Goal: Transaction & Acquisition: Download file/media

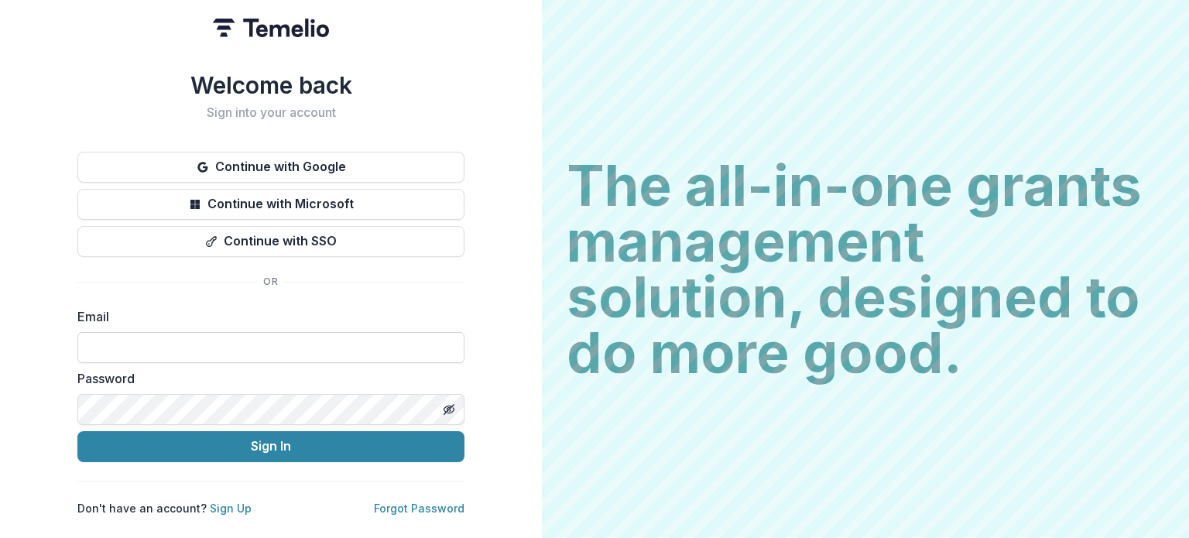
paste input "**********"
type input "**********"
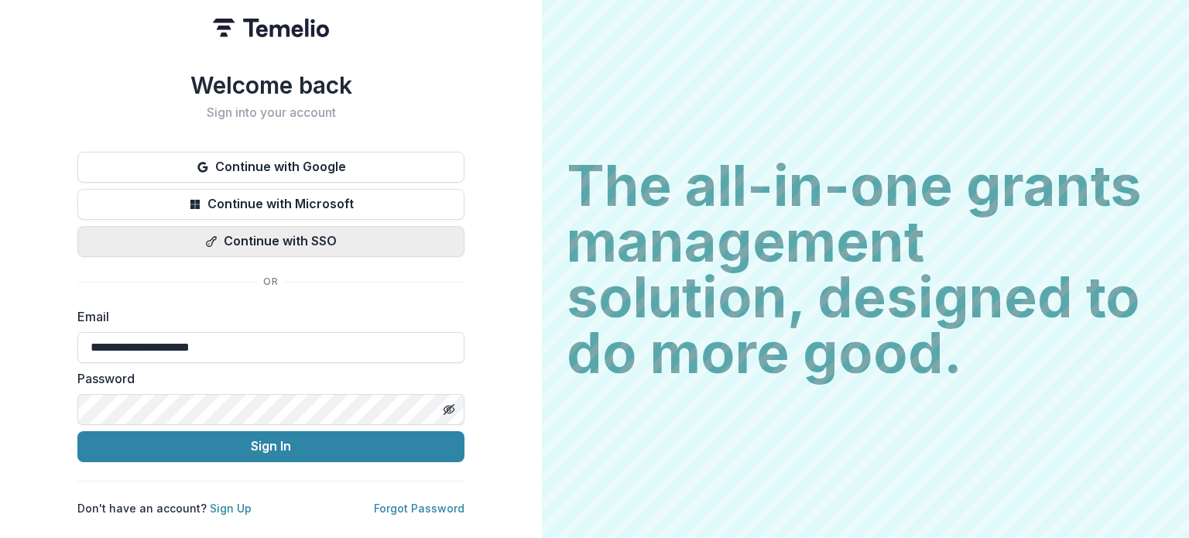
click at [77, 431] on button "Sign In" at bounding box center [270, 446] width 387 height 31
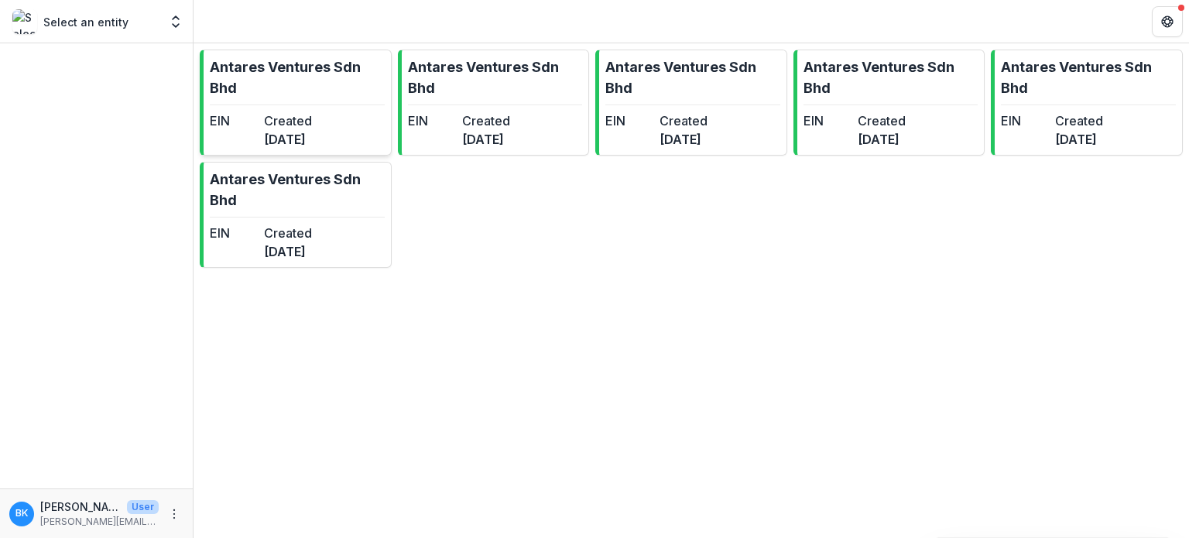
click at [294, 105] on link "Antares Ventures Sdn Bhd EIN Created [DATE]" at bounding box center [296, 103] width 192 height 106
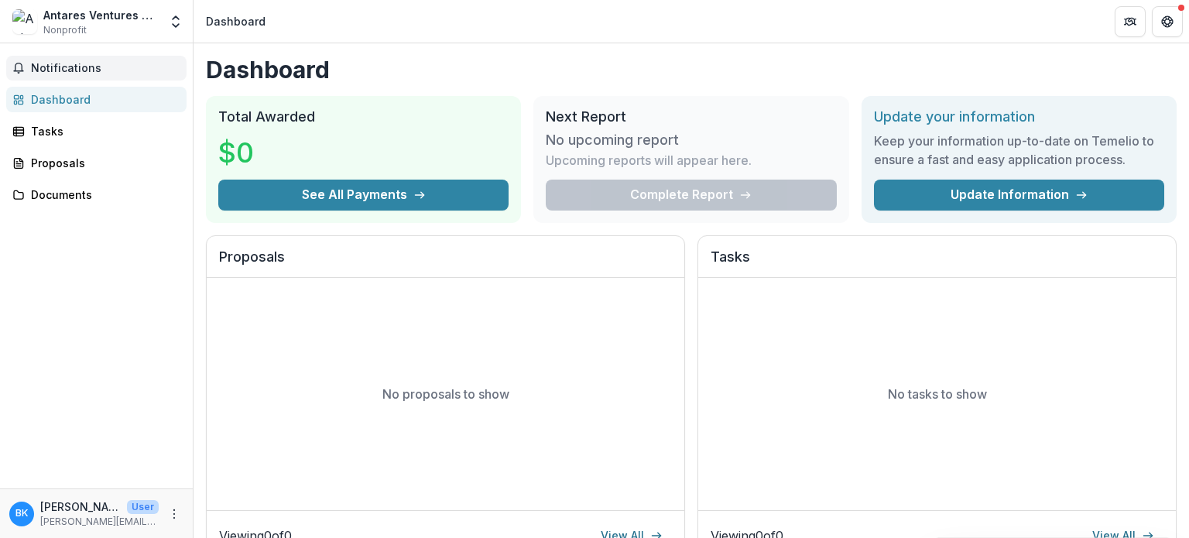
click at [74, 74] on span "Notifications" at bounding box center [105, 68] width 149 height 13
click at [58, 129] on div "Tasks" at bounding box center [102, 131] width 143 height 16
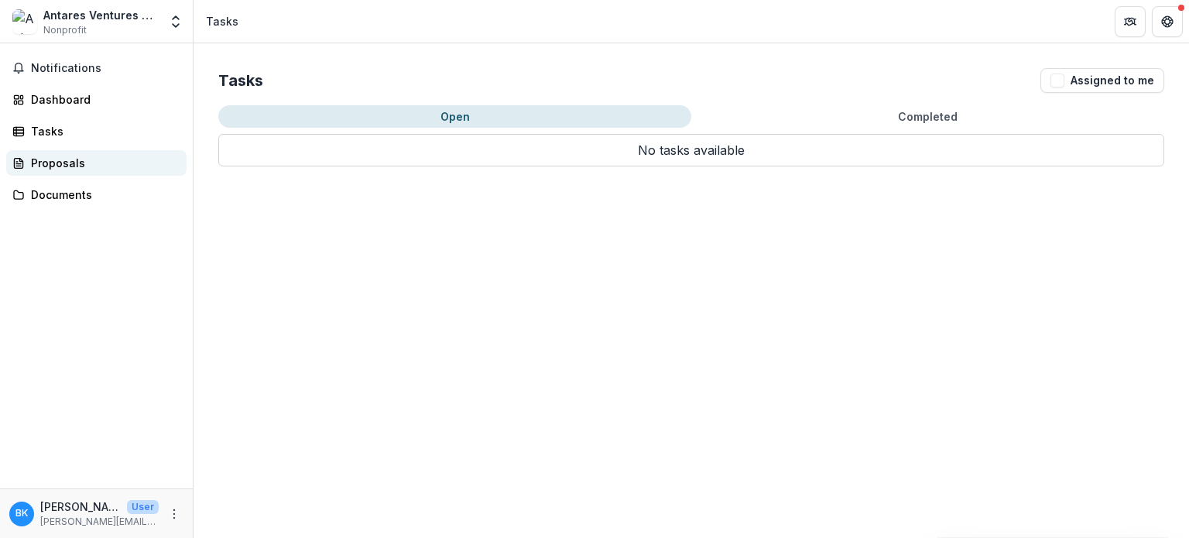
click at [42, 163] on div "Proposals" at bounding box center [102, 163] width 143 height 16
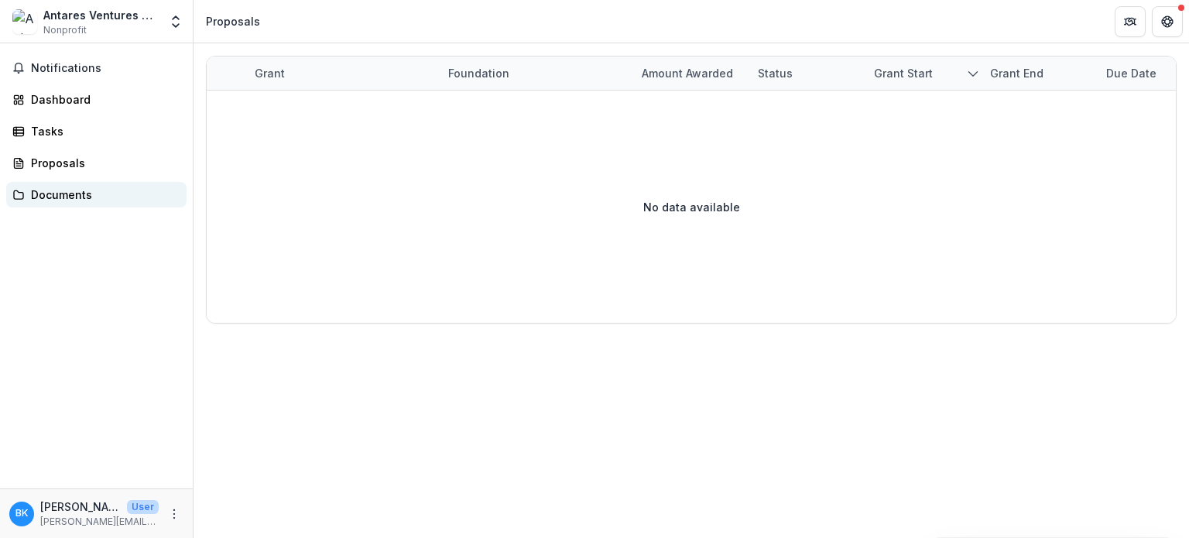
click at [48, 184] on link "Documents" at bounding box center [96, 195] width 180 height 26
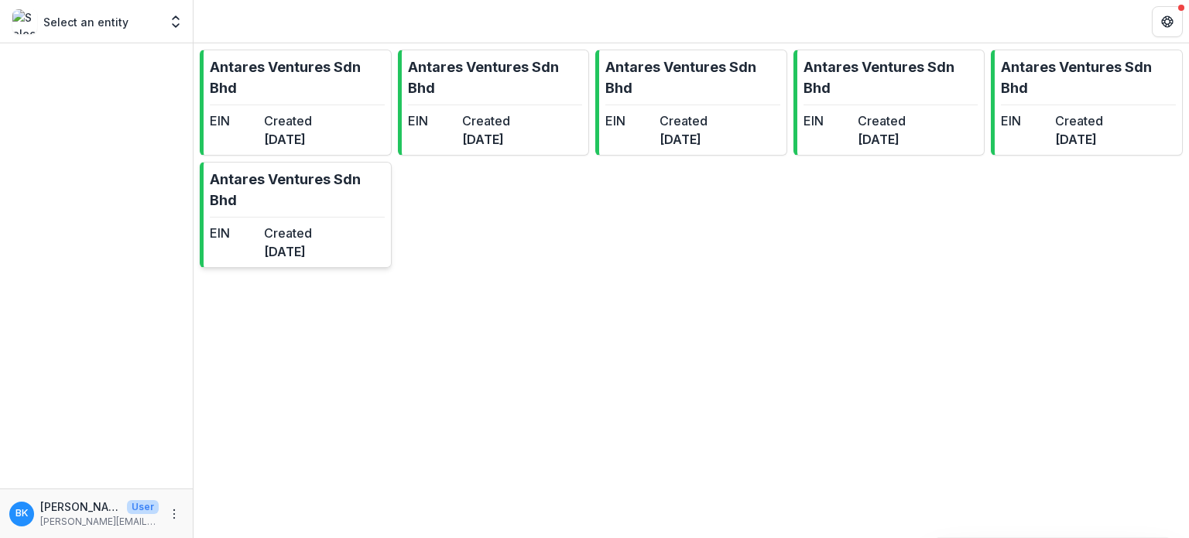
drag, startPoint x: 285, startPoint y: 288, endPoint x: 301, endPoint y: 233, distance: 57.3
click at [301, 233] on div "Antares Ventures Sdn Bhd EIN Created 4 months ago Antares Ventures Sdn Bhd EIN …" at bounding box center [692, 177] width 996 height 268
click at [301, 233] on dt "Created" at bounding box center [288, 233] width 48 height 19
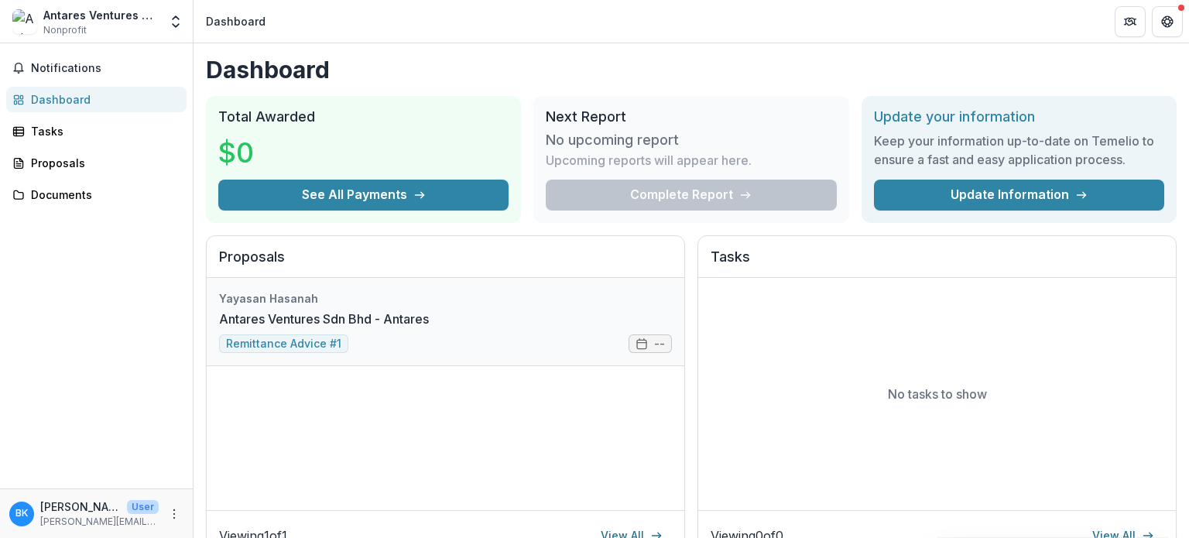
click at [310, 319] on link "Antares Ventures Sdn Bhd - Antares" at bounding box center [324, 319] width 210 height 19
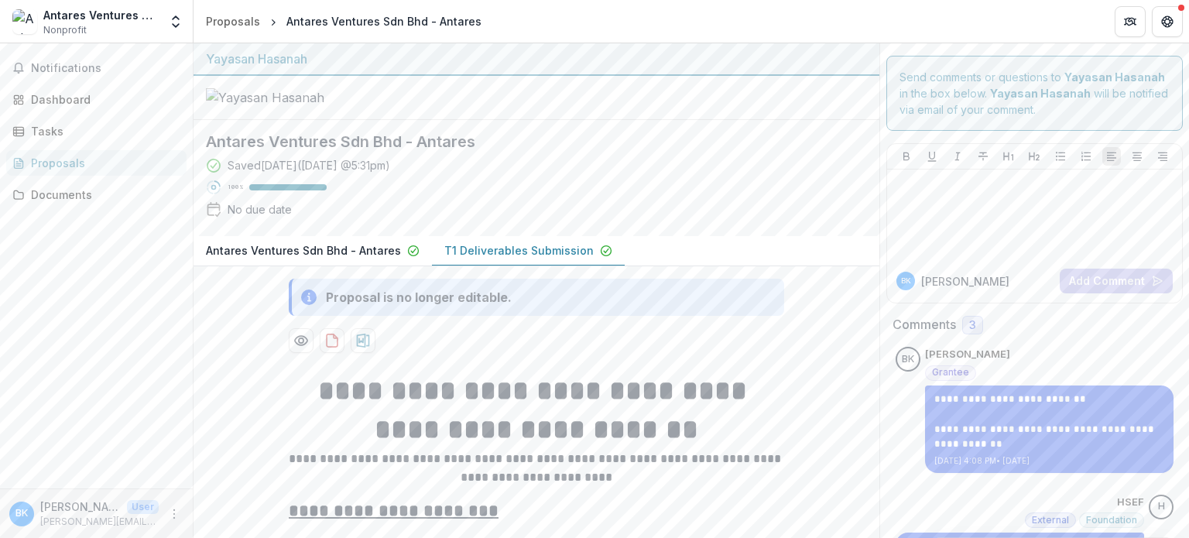
drag, startPoint x: 1188, startPoint y: 235, endPoint x: 1188, endPoint y: -7, distance: 241.5
click at [1188, 0] on html "**********" at bounding box center [594, 269] width 1189 height 538
click at [709, 224] on div "Saved 13 days ago ( August 3, 2025 @ 5:31pm ) 100 % No due date" at bounding box center [524, 190] width 636 height 67
click at [31, 183] on link "Documents" at bounding box center [96, 195] width 180 height 26
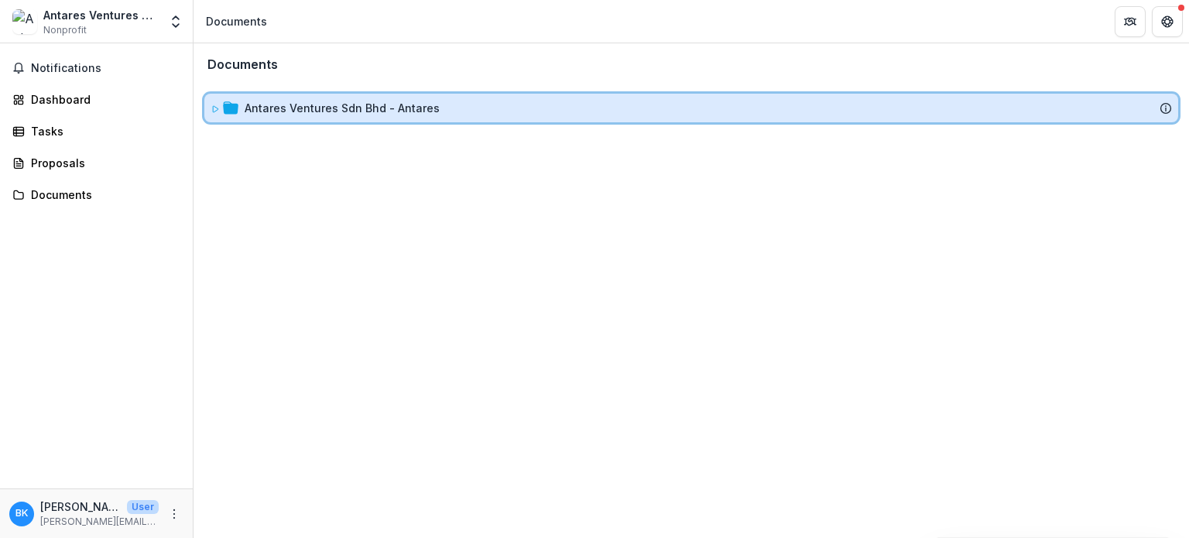
click at [324, 119] on div "Antares Ventures Sdn Bhd - Antares" at bounding box center [691, 108] width 974 height 29
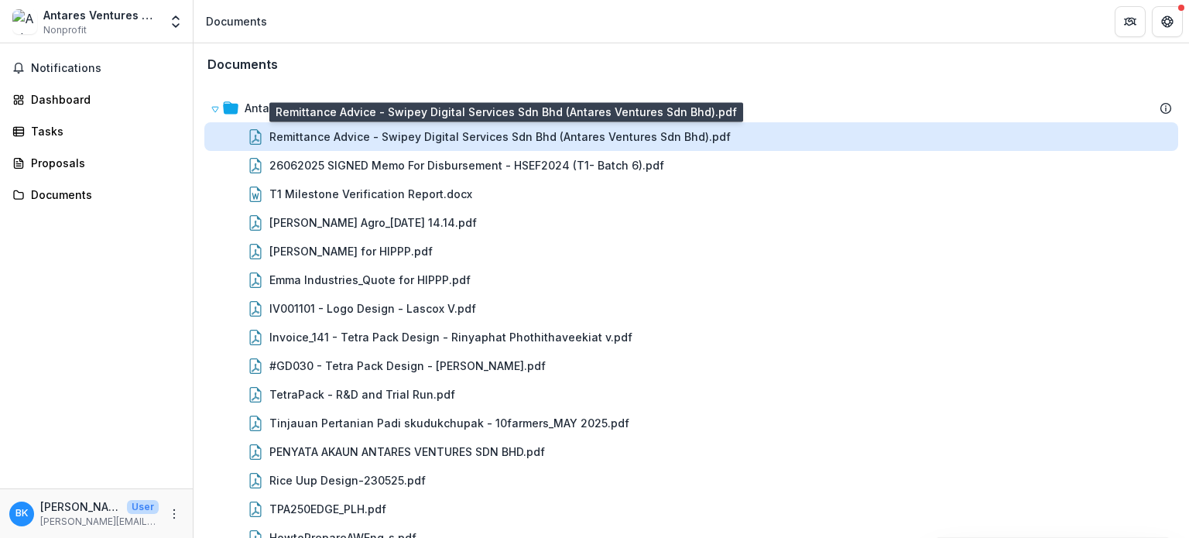
click at [329, 134] on div "Remittance Advice - Swipey Digital Services Sdn Bhd (Antares Ventures Sdn Bhd).…" at bounding box center [499, 137] width 461 height 16
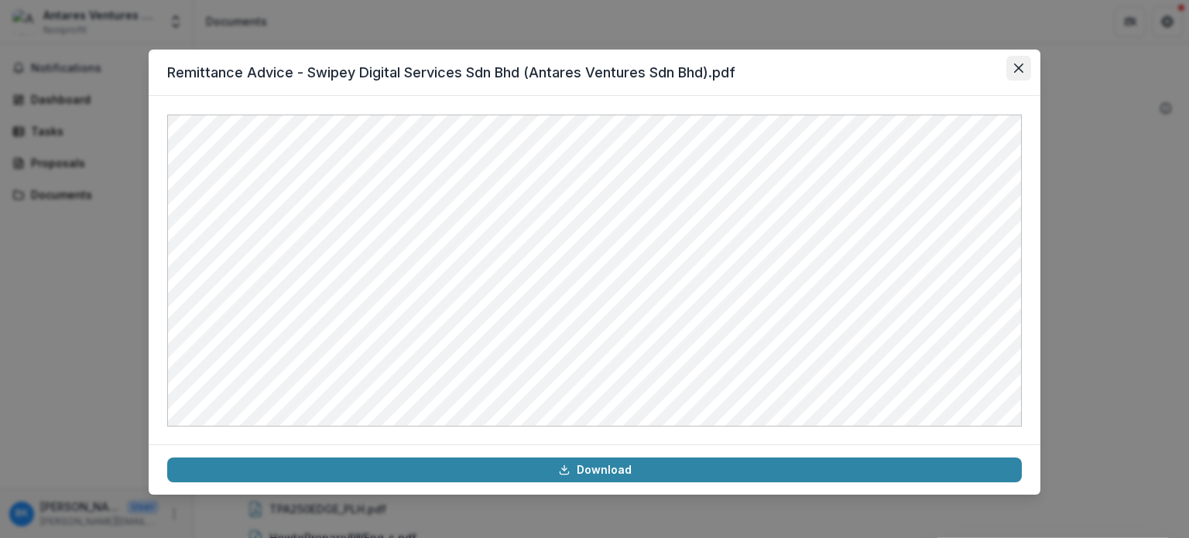
click at [1013, 74] on button "Close" at bounding box center [1018, 68] width 25 height 25
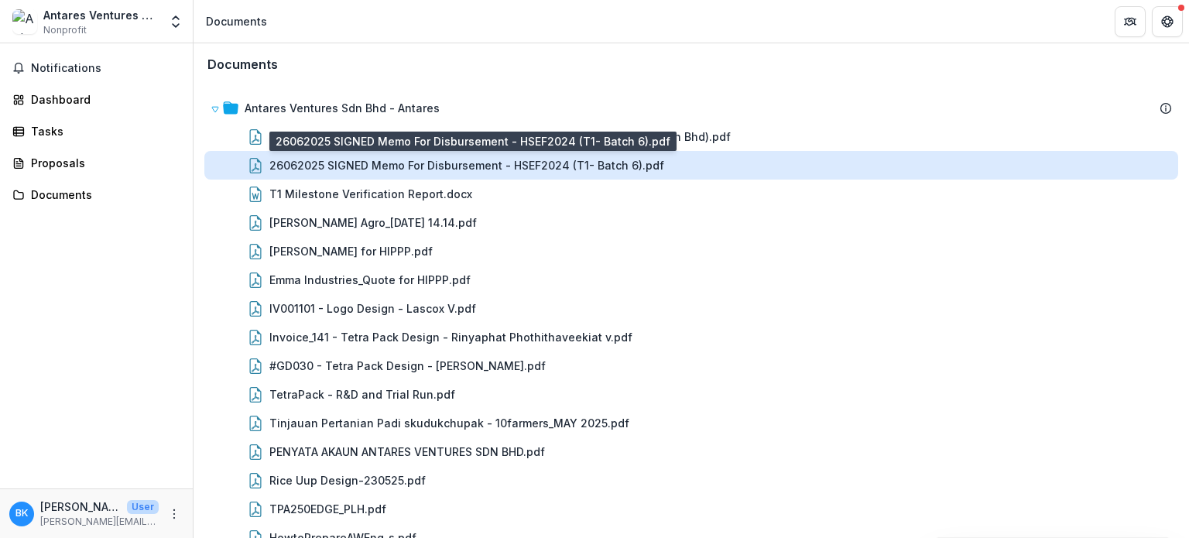
click at [363, 163] on div "26062025 SIGNED Memo For Disbursement - HSEF2024 (T1- Batch 6).pdf" at bounding box center [466, 165] width 395 height 16
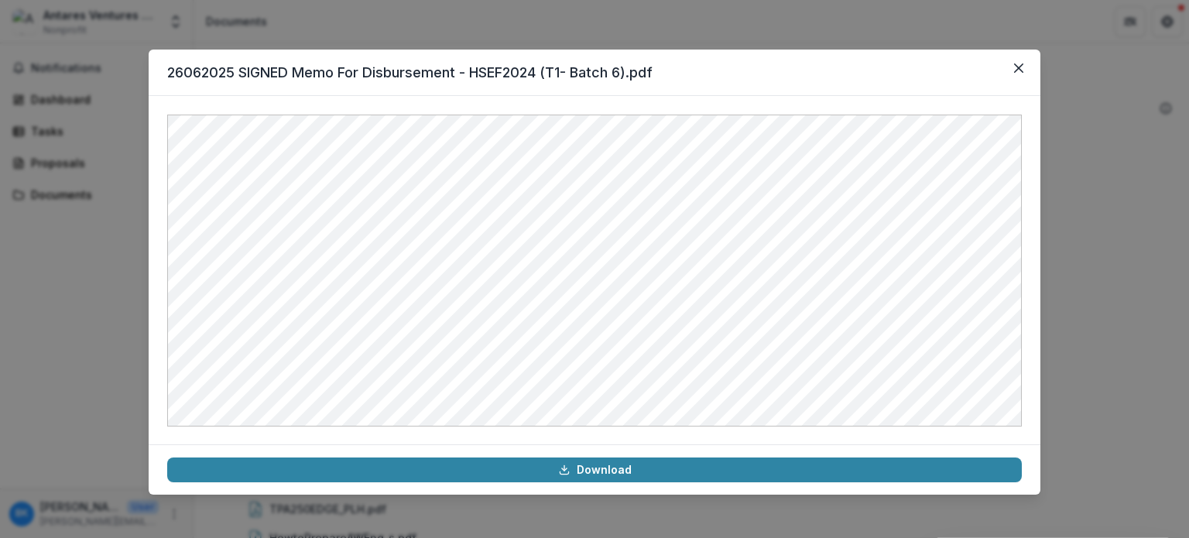
click at [1003, 63] on header "26062025 SIGNED Memo For Disbursement - HSEF2024 (T1- Batch 6).pdf" at bounding box center [595, 73] width 892 height 46
click at [1010, 65] on button "Close" at bounding box center [1018, 68] width 25 height 25
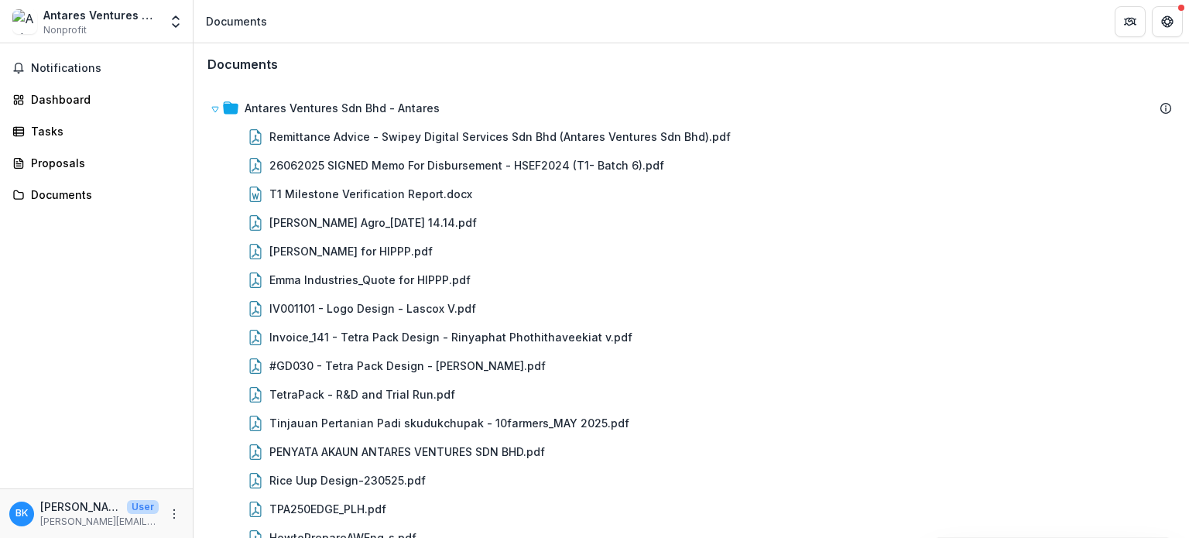
drag, startPoint x: 1188, startPoint y: 98, endPoint x: 1188, endPoint y: 262, distance: 163.4
click at [1188, 262] on div "Documents Antares Ventures Sdn Bhd - Antares Remittance Advice - Swipey Digital…" at bounding box center [692, 290] width 996 height 495
drag, startPoint x: 1188, startPoint y: 262, endPoint x: 1176, endPoint y: 296, distance: 36.2
click at [1176, 296] on div "Documents Antares Ventures Sdn Bhd - Antares Remittance Advice - Swipey Digital…" at bounding box center [692, 290] width 996 height 495
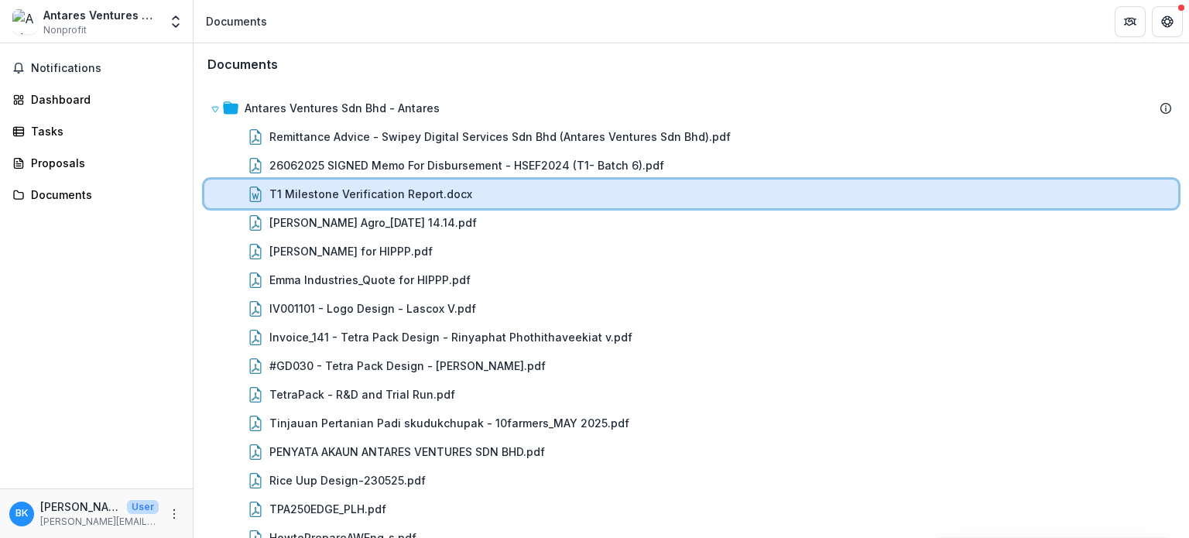
click at [1088, 201] on div "T1 Milestone Verification Report.docx" at bounding box center [691, 194] width 974 height 29
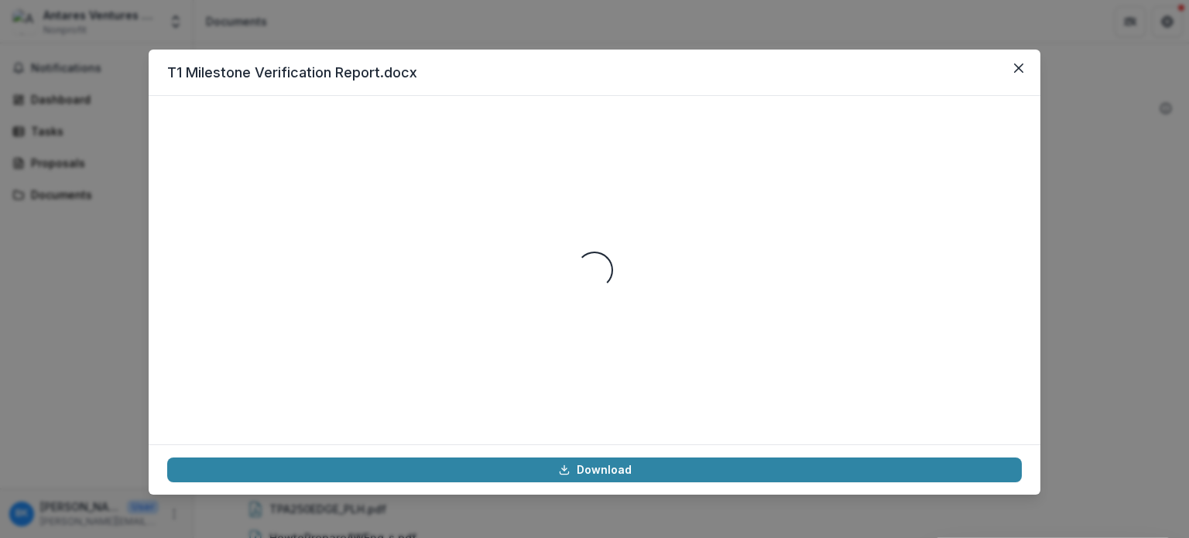
click at [1004, 72] on header "T1 Milestone Verification Report.docx" at bounding box center [595, 73] width 892 height 46
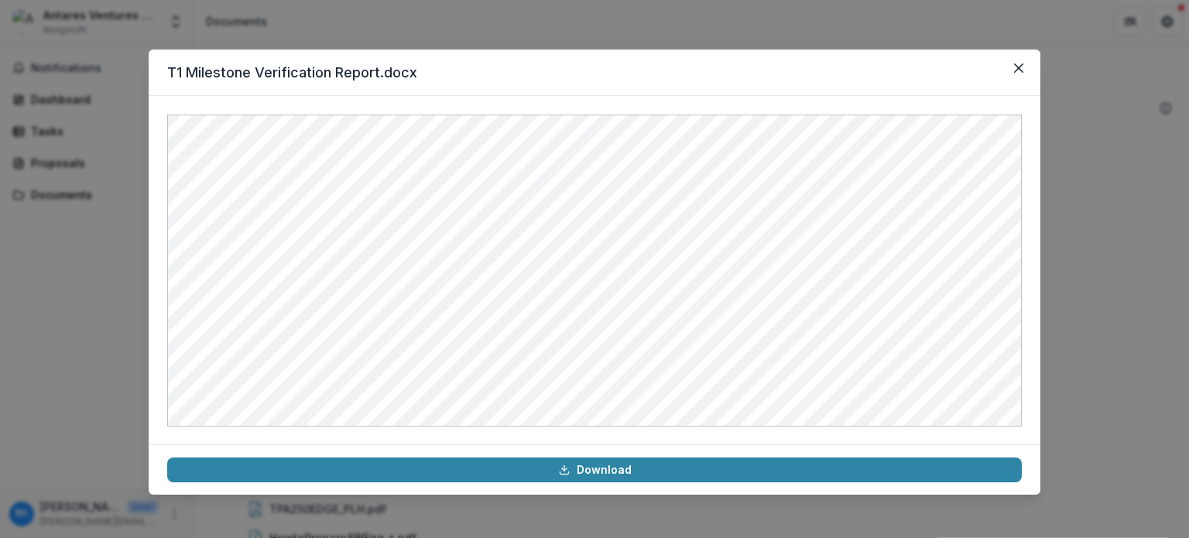
click at [1107, 46] on div "T1 Milestone Verification Report.docx Download" at bounding box center [594, 269] width 1189 height 538
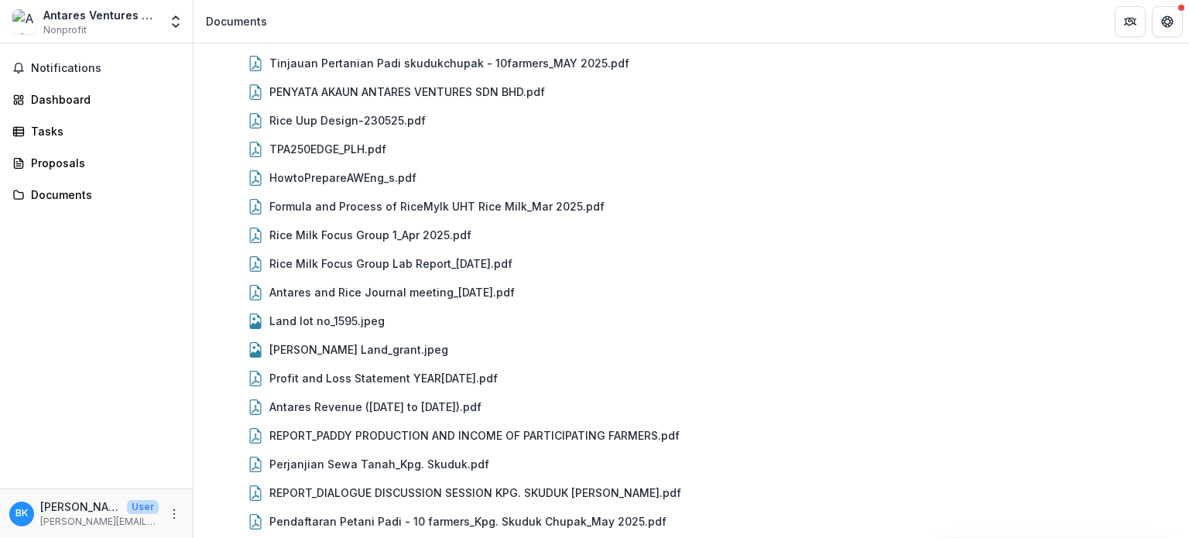
scroll to position [368, 0]
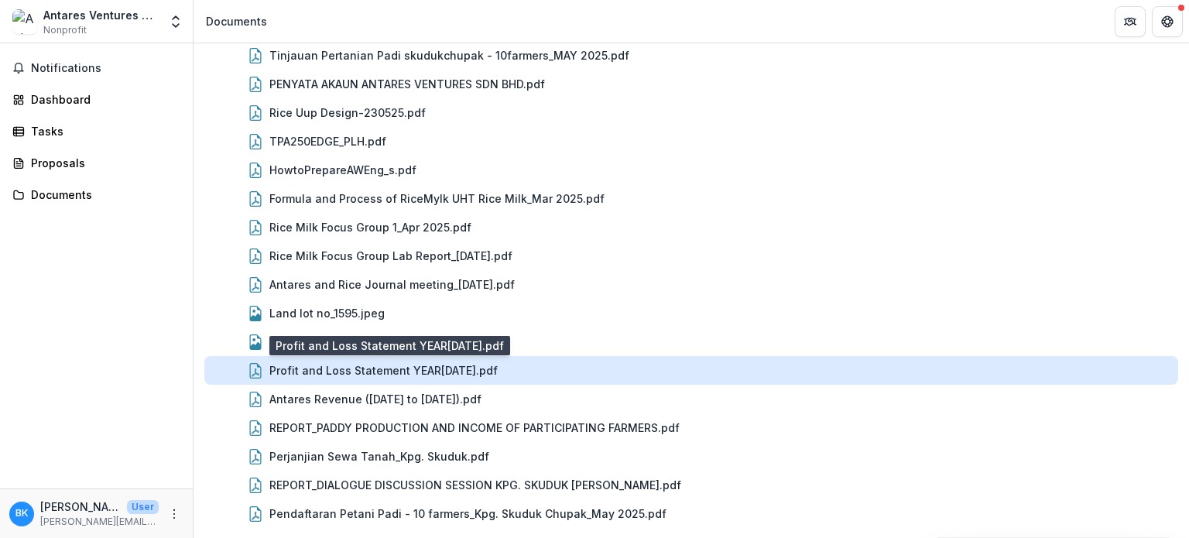
click at [411, 364] on div "Profit and Loss Statement YEAR2024.pdf" at bounding box center [383, 370] width 228 height 16
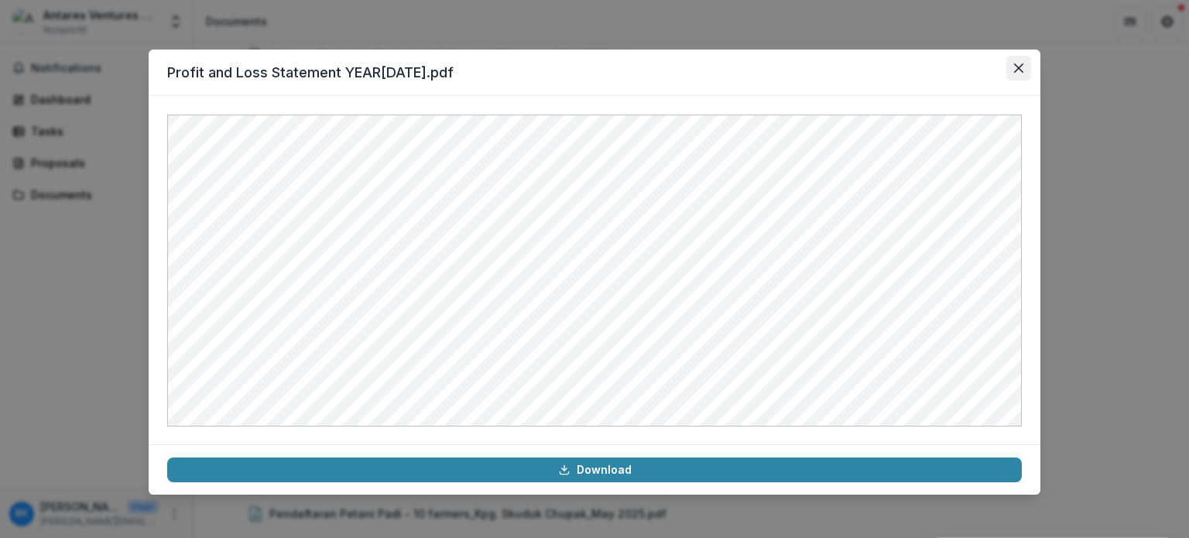
click at [1023, 67] on icon "Close" at bounding box center [1018, 67] width 9 height 9
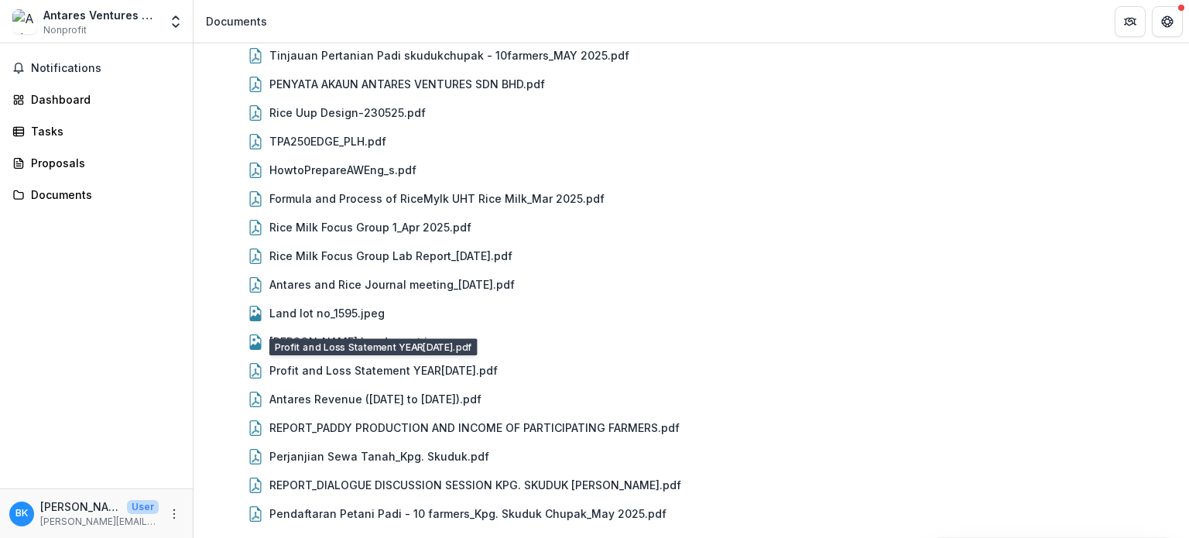
click at [149, 80] on div "Notifications Dashboard Tasks Proposals Documents" at bounding box center [96, 265] width 193 height 445
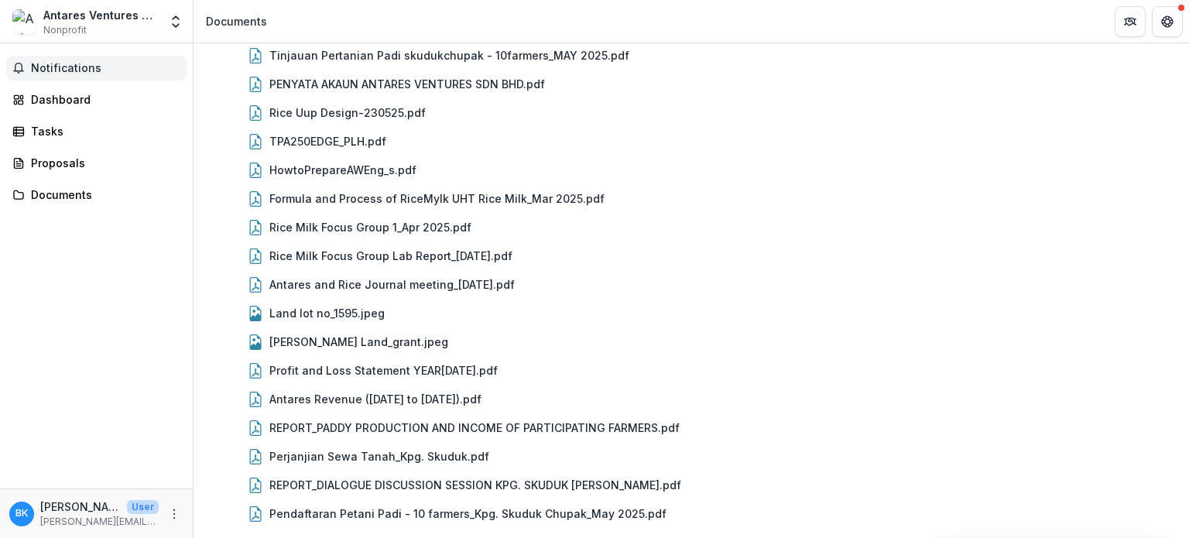
click at [130, 62] on span "Notifications" at bounding box center [105, 68] width 149 height 13
